Goal: Transaction & Acquisition: Purchase product/service

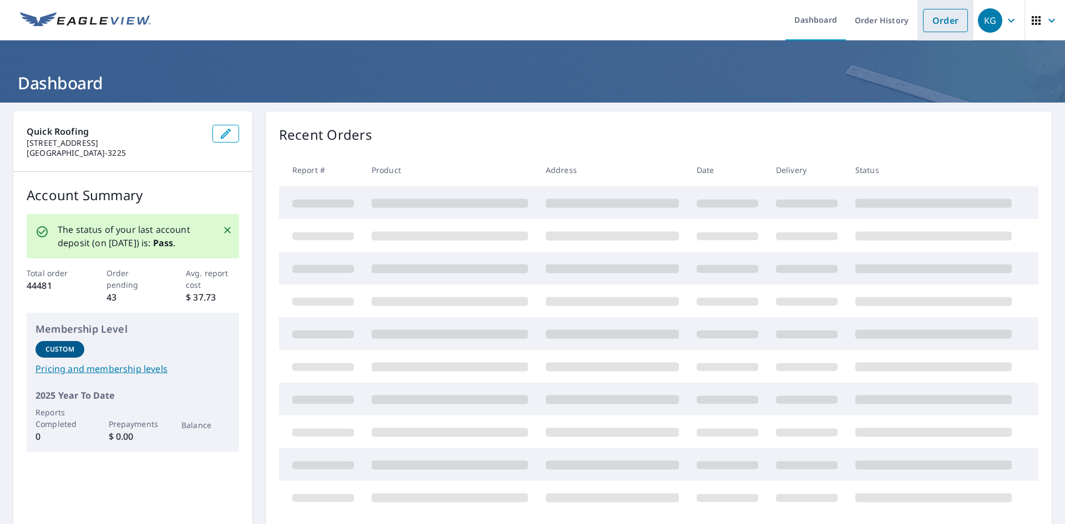
click at [930, 22] on link "Order" at bounding box center [945, 20] width 45 height 23
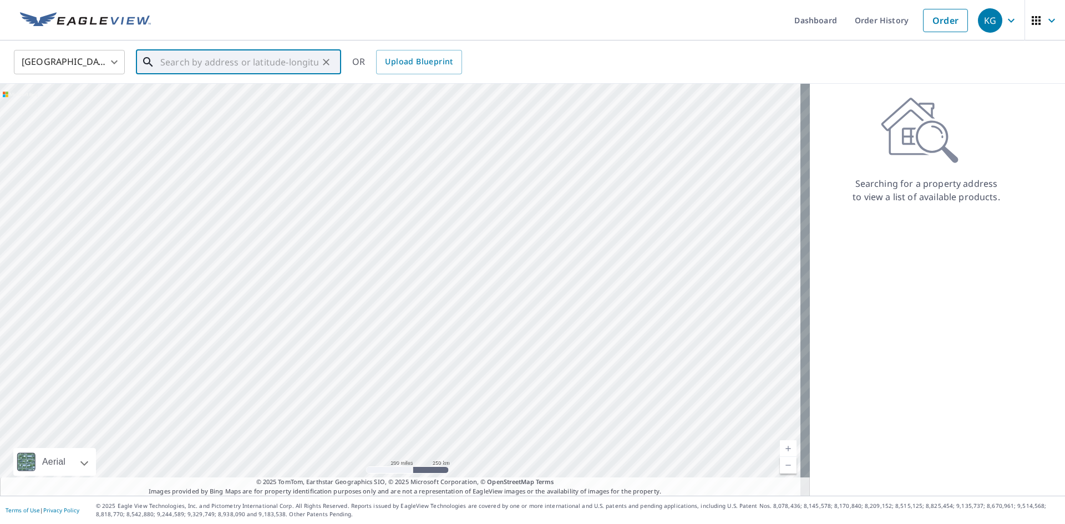
click at [244, 62] on input "text" at bounding box center [239, 62] width 158 height 31
click at [176, 52] on input "text" at bounding box center [239, 62] width 158 height 31
click at [206, 109] on p "[GEOGRAPHIC_DATA], [GEOGRAPHIC_DATA] 79029" at bounding box center [245, 112] width 174 height 22
type input "[STREET_ADDRESS]"
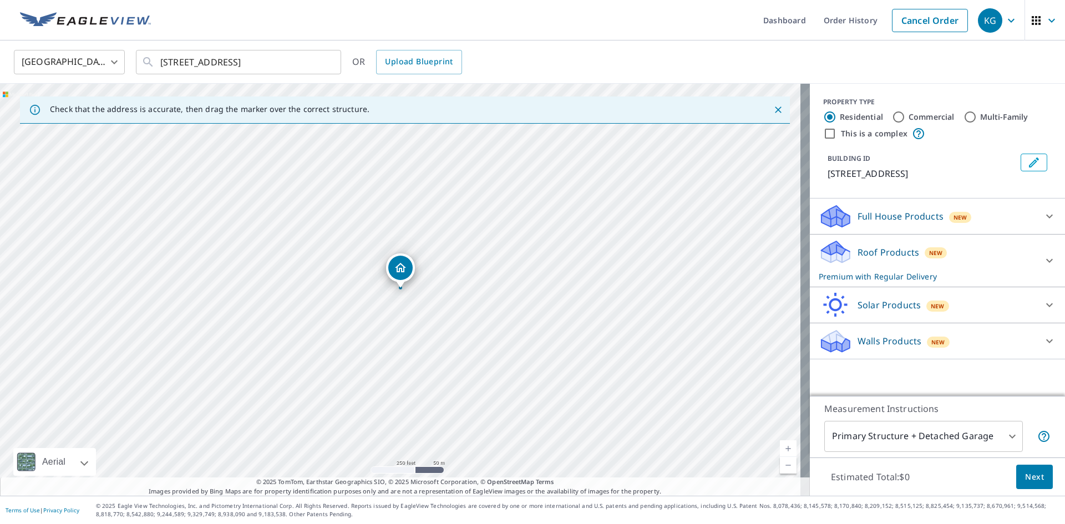
click at [1033, 473] on span "Next" at bounding box center [1034, 477] width 19 height 14
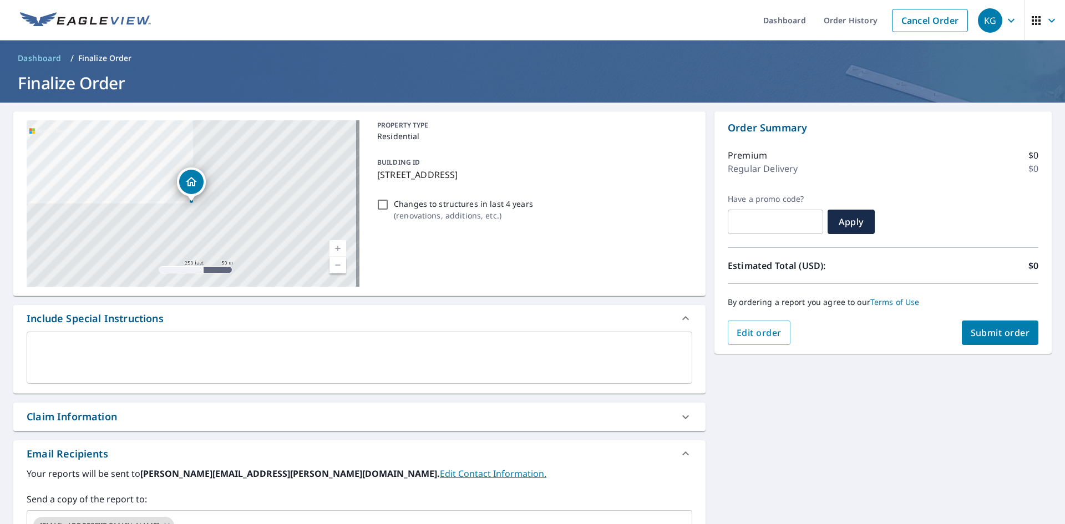
click at [309, 418] on div "Claim Information" at bounding box center [350, 416] width 646 height 15
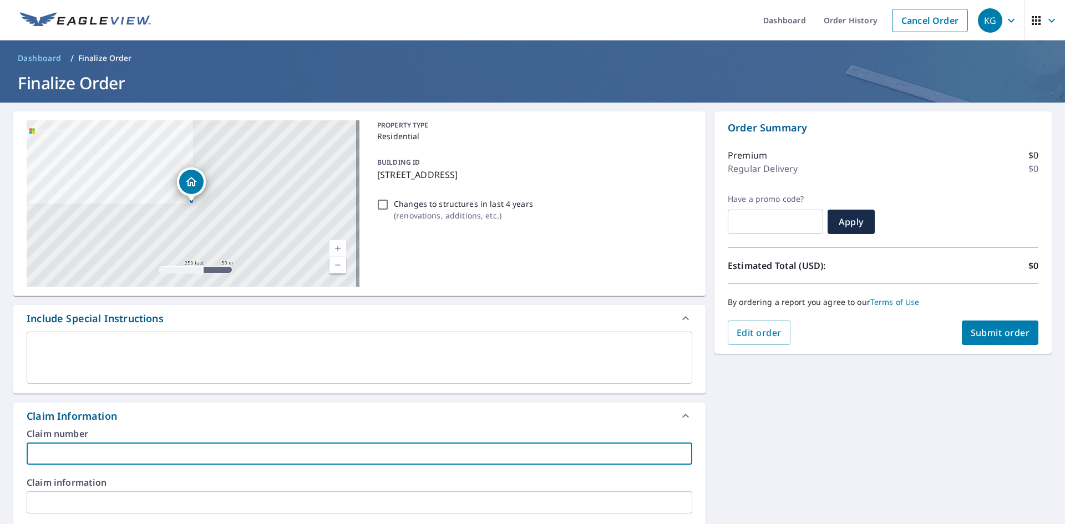
click at [361, 457] on input "text" at bounding box center [360, 454] width 666 height 22
click at [171, 452] on input "text" at bounding box center [360, 454] width 666 height 22
drag, startPoint x: 242, startPoint y: 411, endPoint x: 235, endPoint y: 415, distance: 8.7
click at [238, 413] on div "Claim Information" at bounding box center [350, 416] width 646 height 15
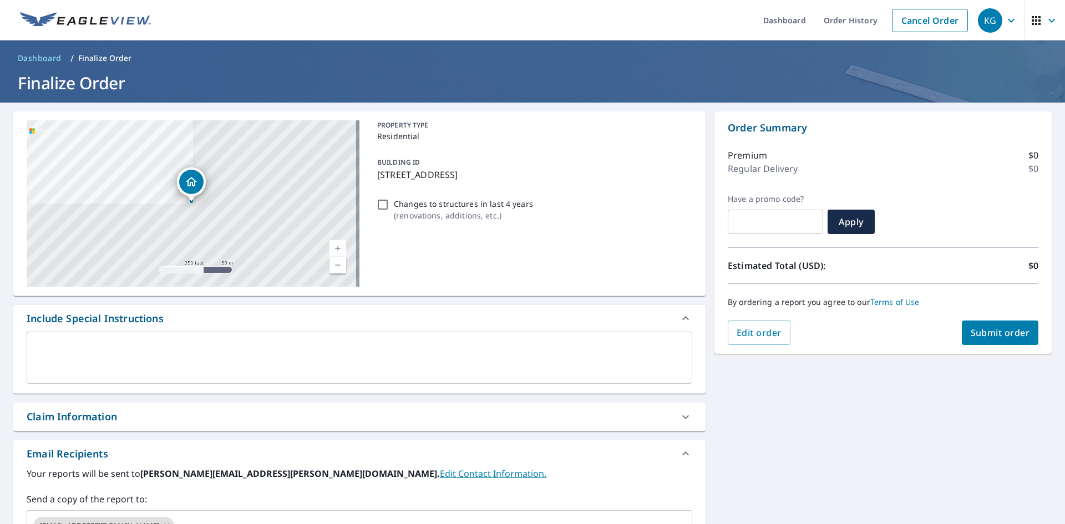
click at [116, 348] on textarea at bounding box center [359, 358] width 650 height 32
click at [167, 424] on div "Claim Information" at bounding box center [350, 416] width 646 height 15
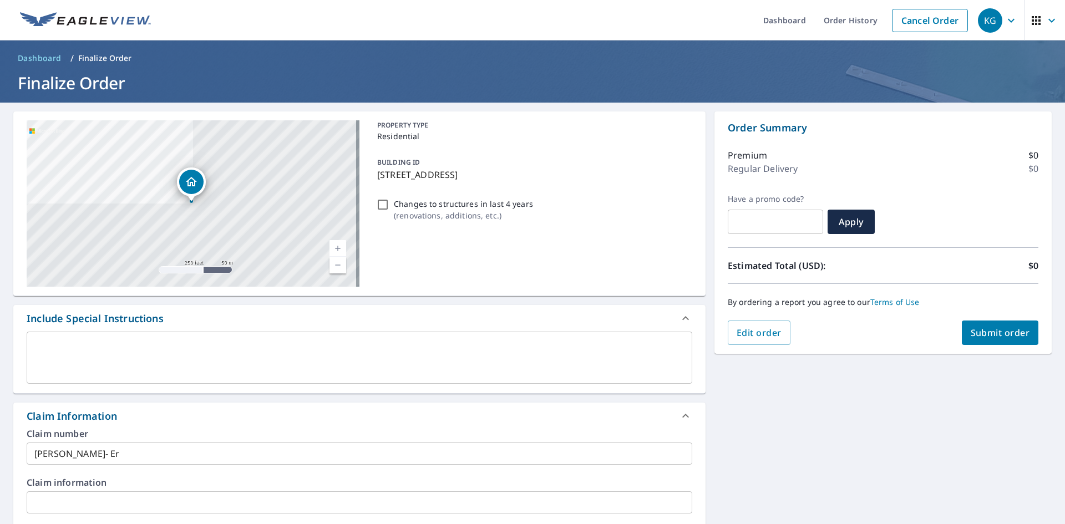
click at [156, 448] on input "[PERSON_NAME]- Er" at bounding box center [360, 454] width 666 height 22
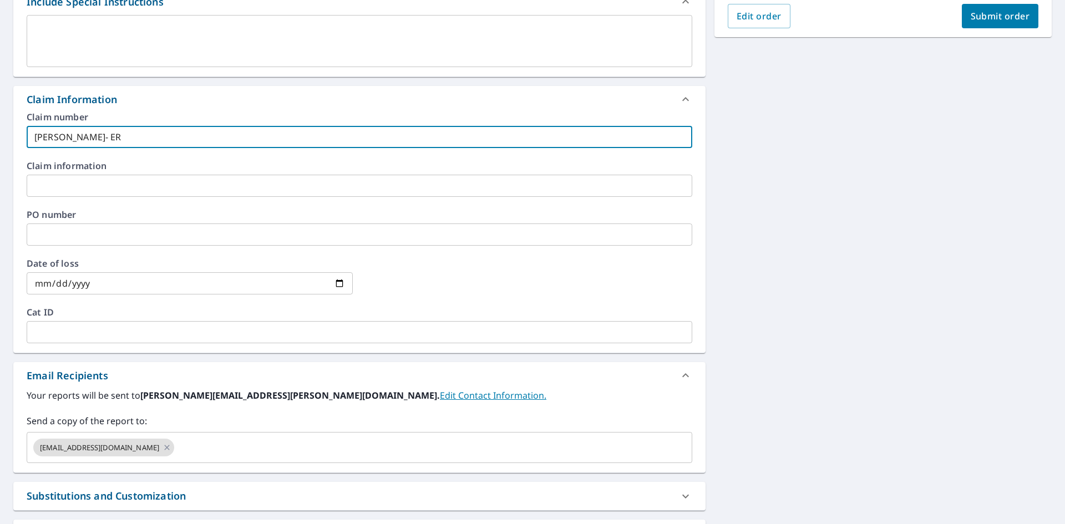
scroll to position [333, 0]
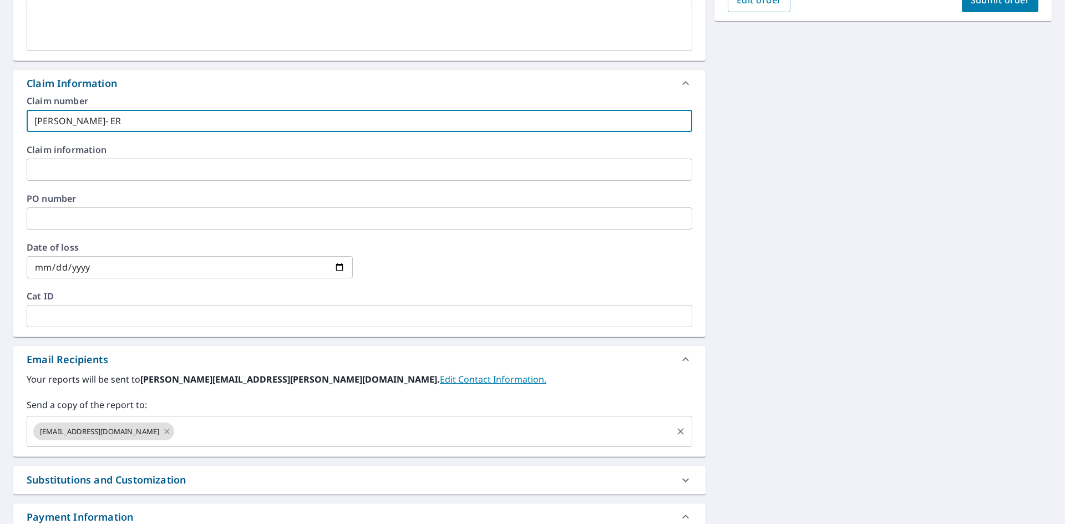
type input "[PERSON_NAME]- ER"
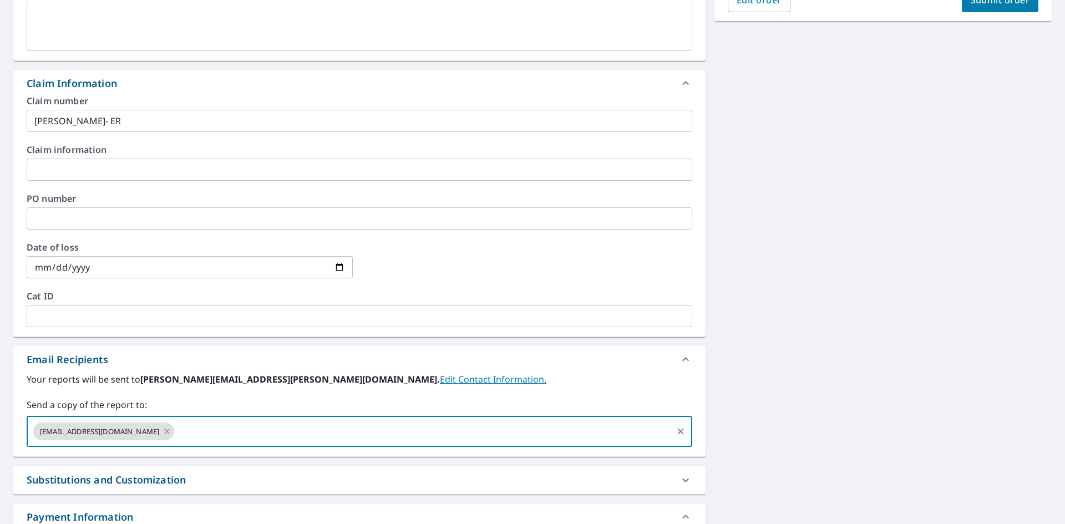
click at [201, 429] on input "text" at bounding box center [423, 431] width 495 height 21
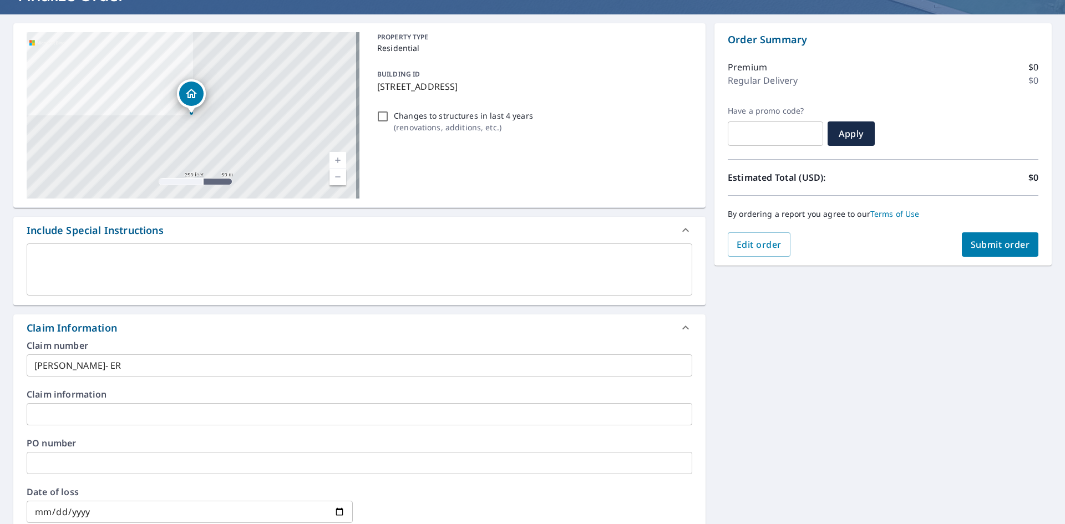
scroll to position [0, 0]
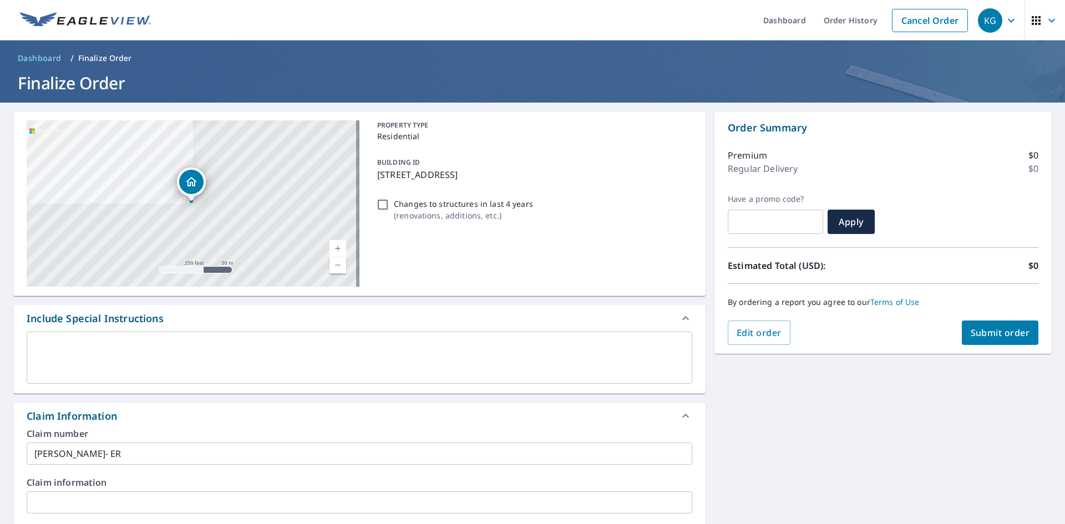
type input "[EMAIL_ADDRESS][DOMAIN_NAME]"
click at [994, 336] on span "Submit order" at bounding box center [1000, 333] width 59 height 12
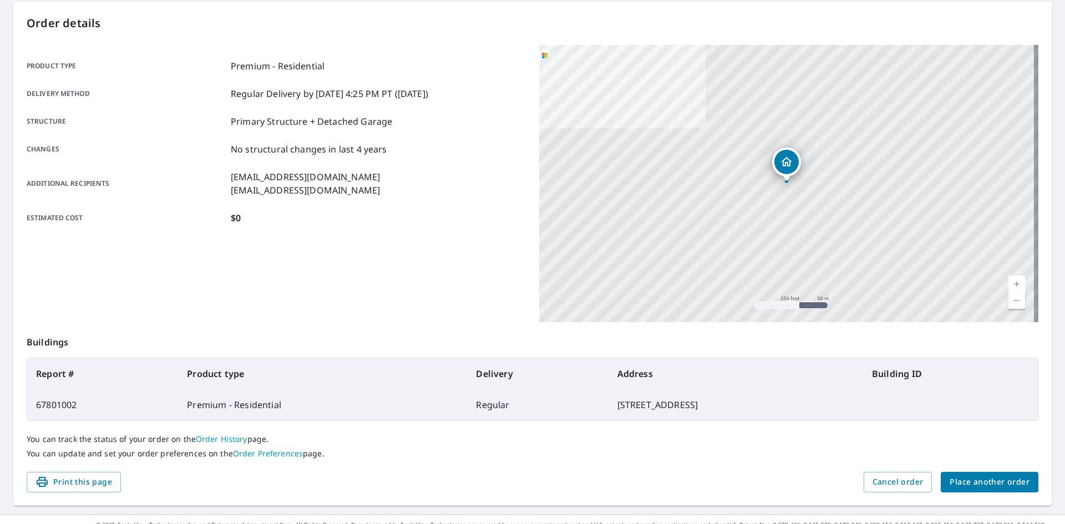
scroll to position [129, 0]
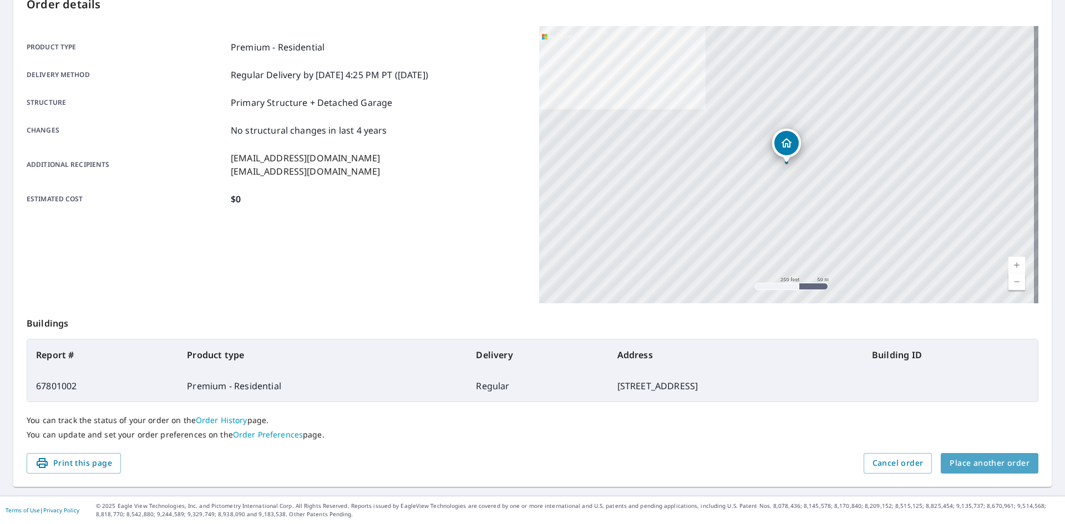
click at [995, 463] on span "Place another order" at bounding box center [990, 464] width 80 height 14
